Goal: Check status: Check status

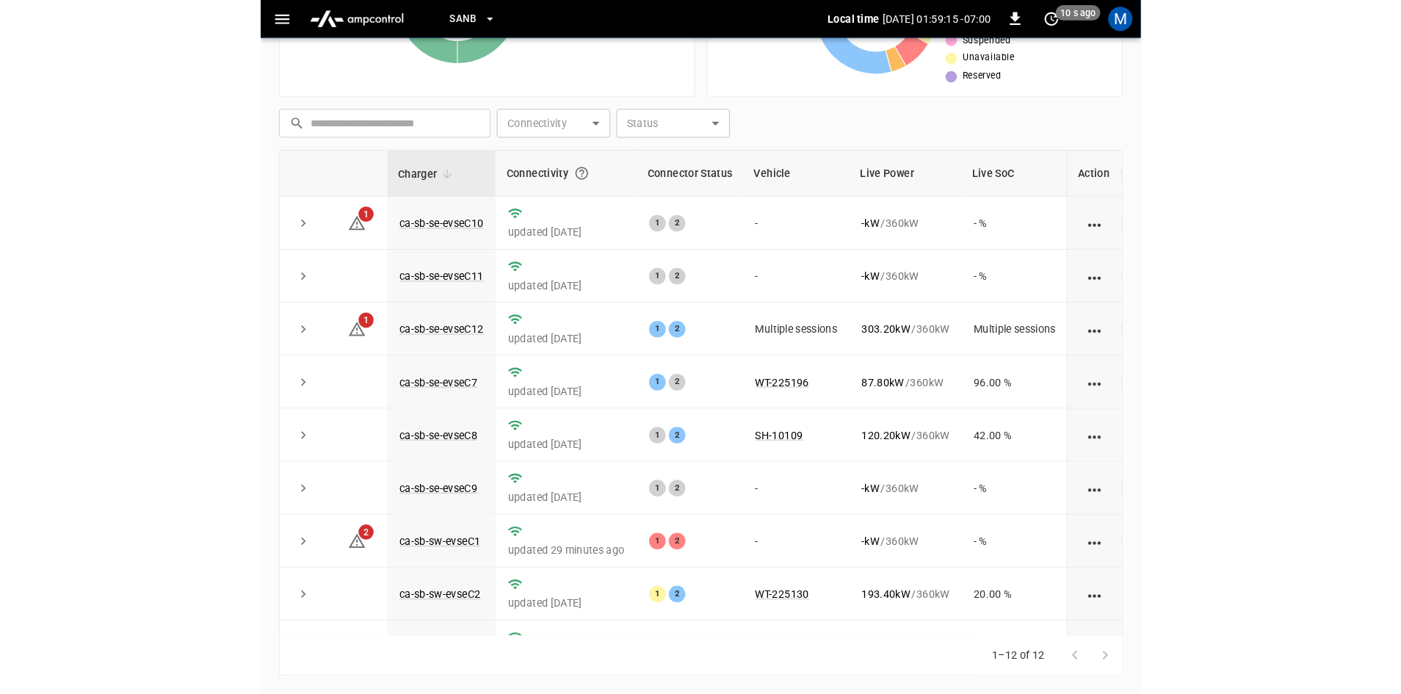
scroll to position [142, 0]
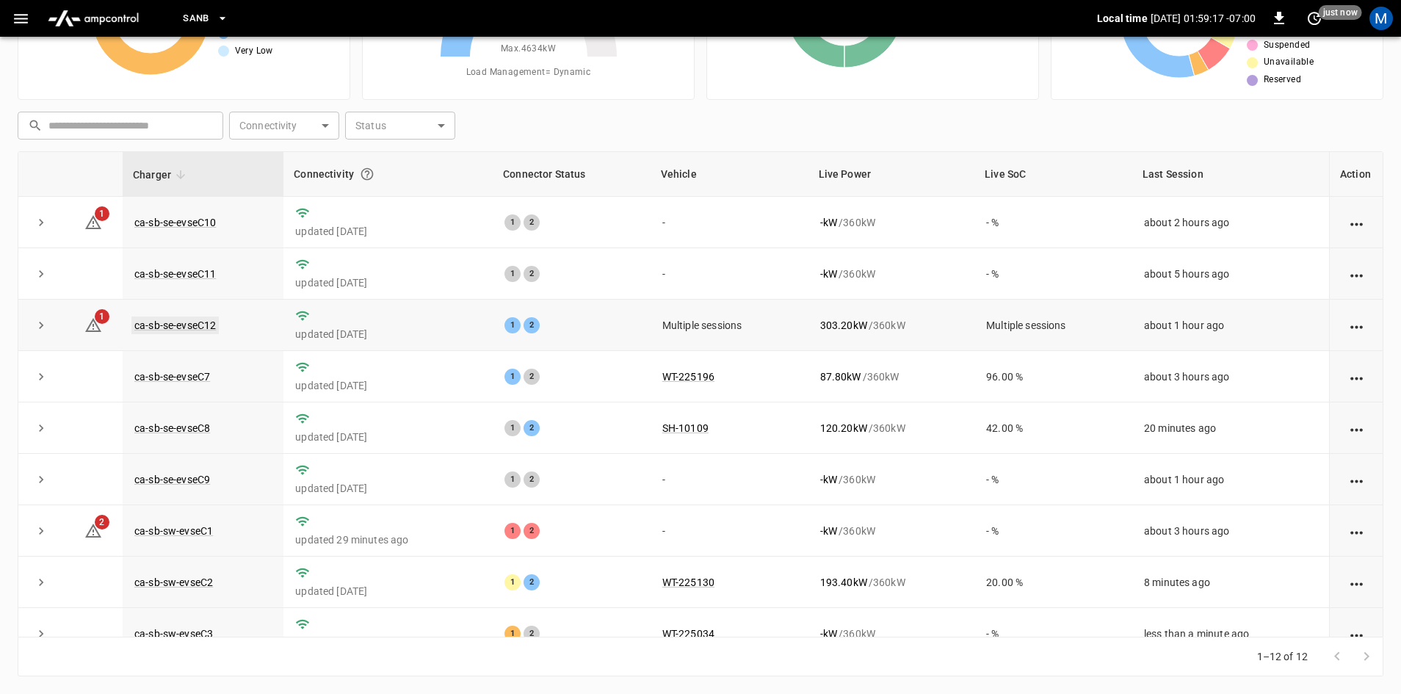
click at [208, 322] on link "ca-sb-se-evseC12" at bounding box center [174, 326] width 87 height 18
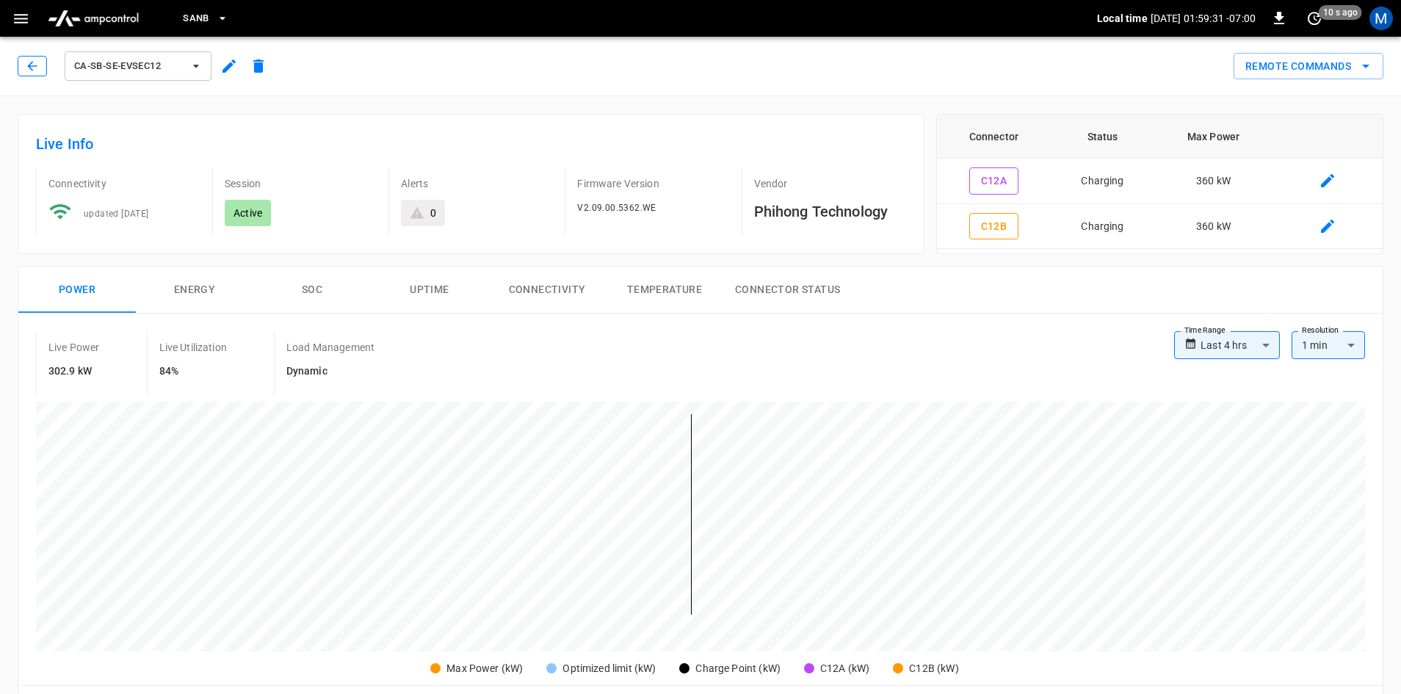
click at [34, 63] on icon "button" at bounding box center [32, 66] width 15 height 15
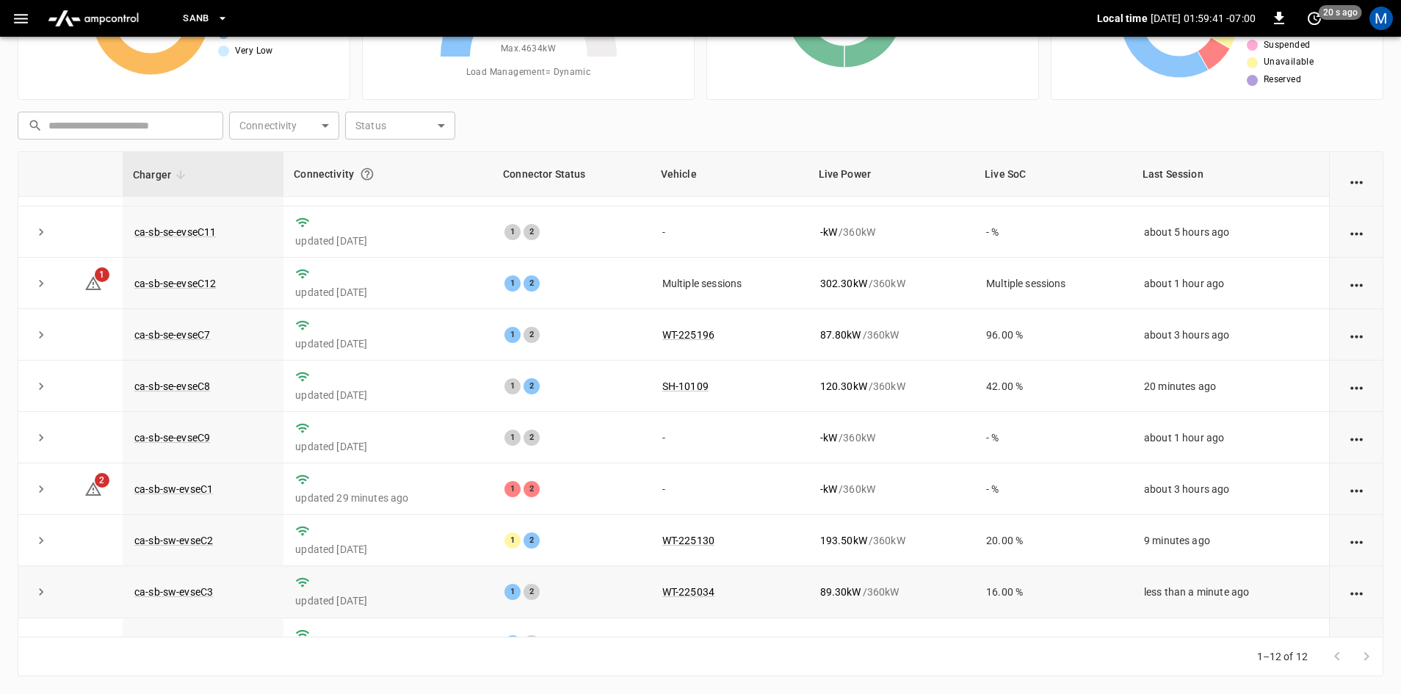
scroll to position [40, 0]
click at [199, 387] on link "ca-sb-se-evseC8" at bounding box center [172, 389] width 82 height 18
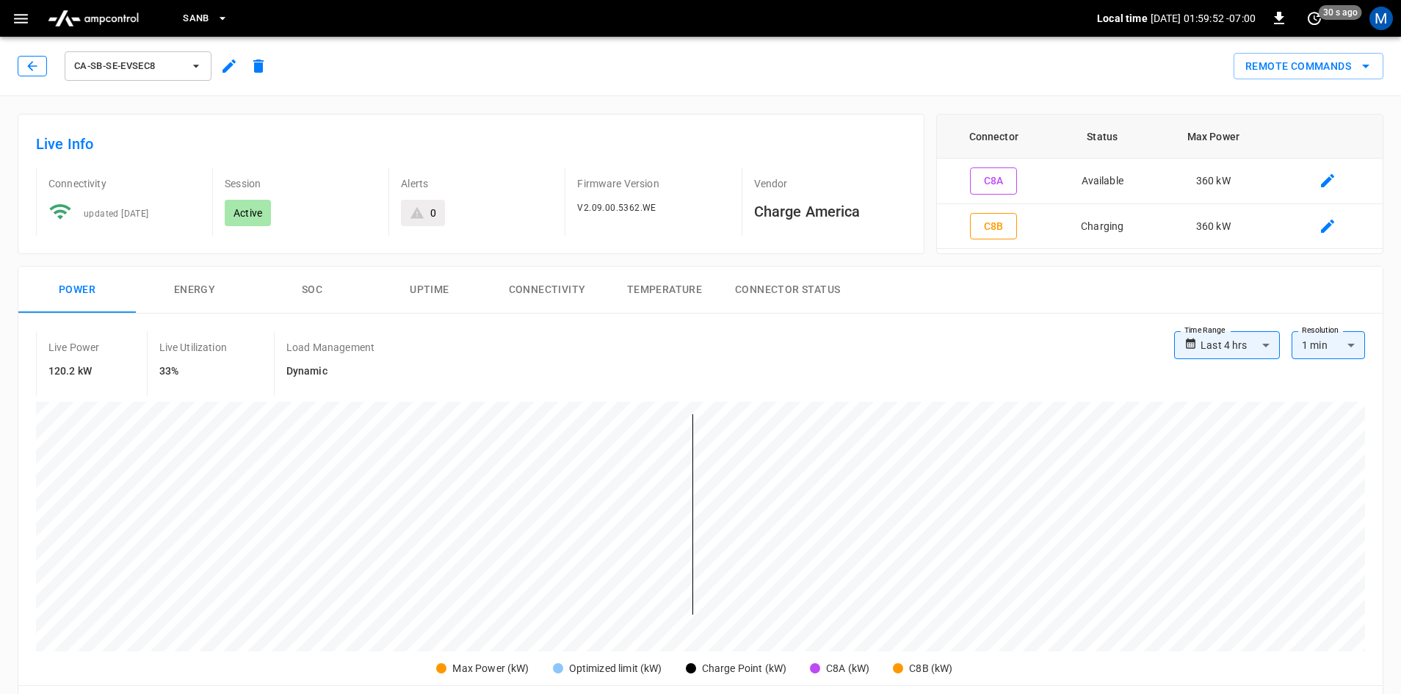
click at [22, 64] on button "button" at bounding box center [32, 66] width 29 height 21
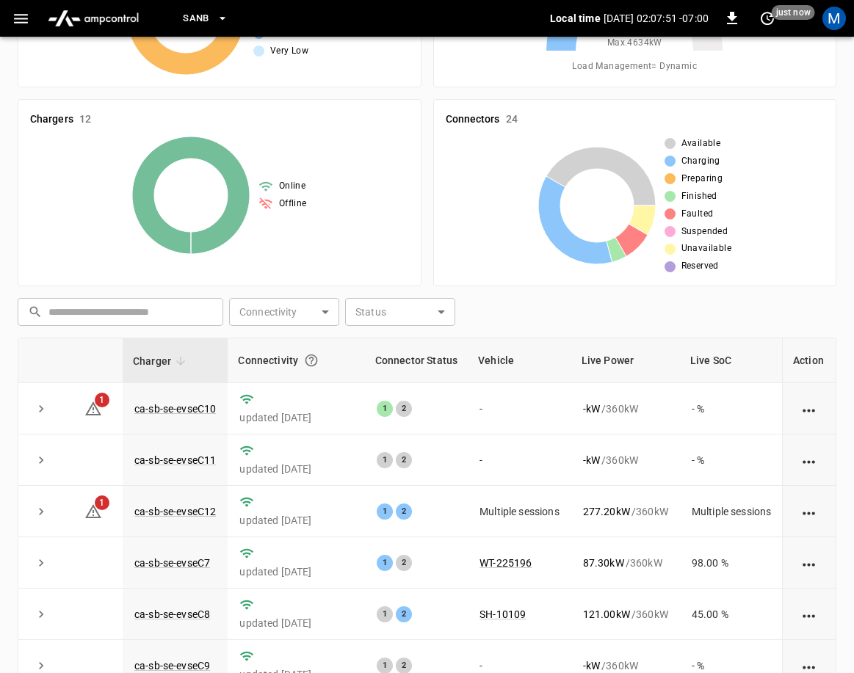
drag, startPoint x: 714, startPoint y: 319, endPoint x: 841, endPoint y: 259, distance: 140.3
click at [811, 314] on div "​ ​ Connectivity ​ Connectivity Status ​ Status" at bounding box center [424, 309] width 825 height 34
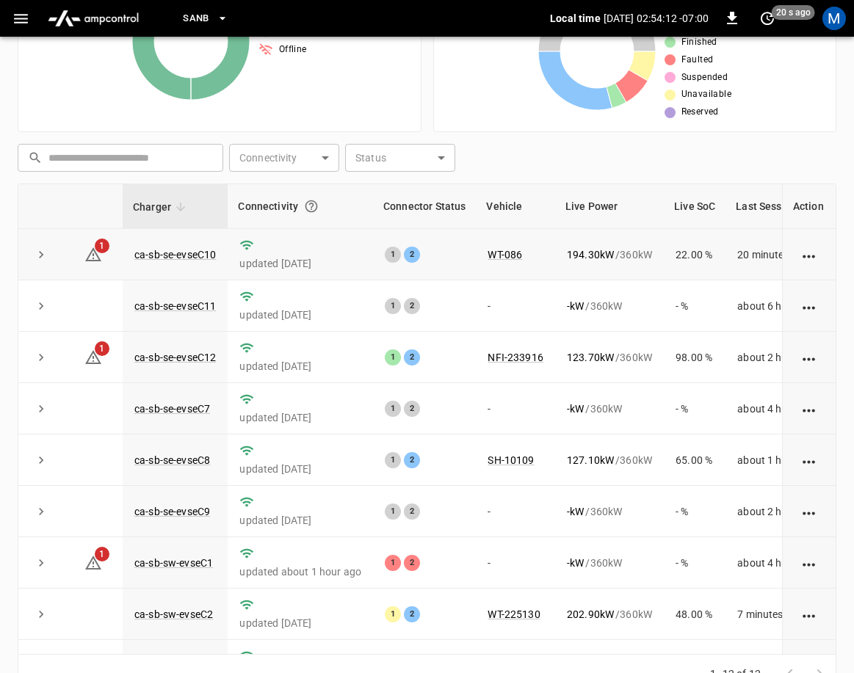
scroll to position [261, 0]
